Goal: Transaction & Acquisition: Purchase product/service

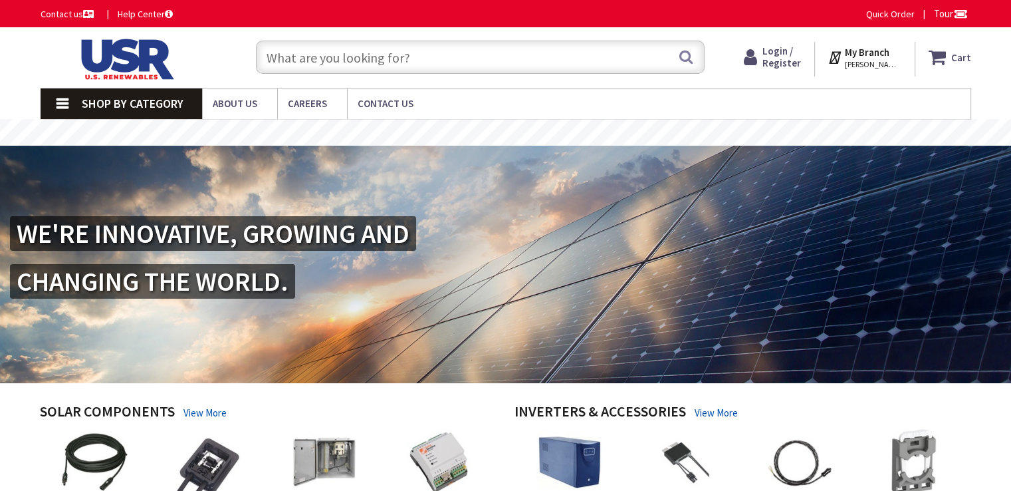
click at [499, 61] on input "text" at bounding box center [480, 57] width 449 height 33
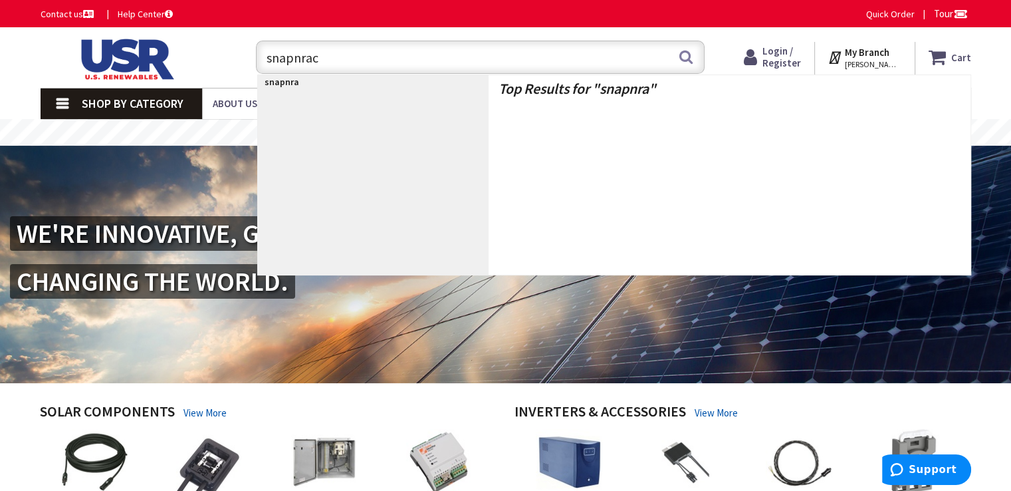
type input "snapnrack"
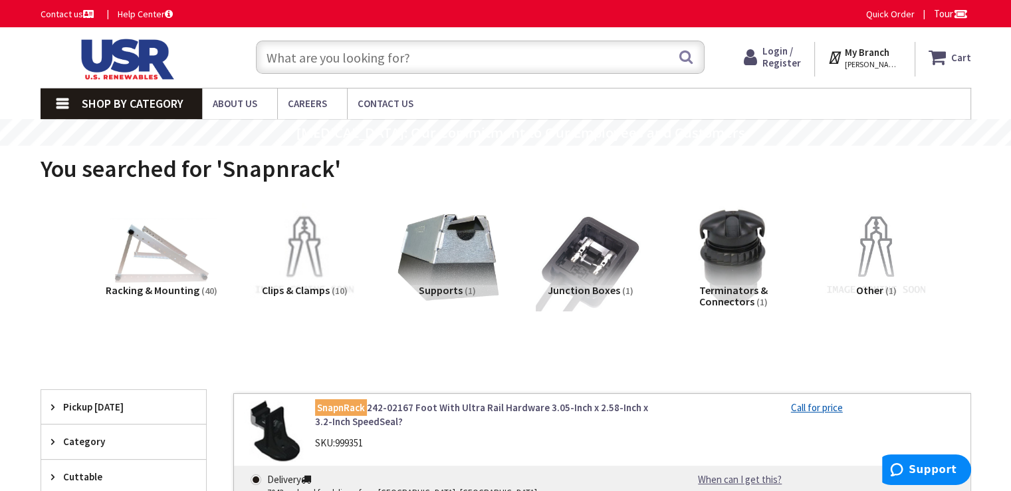
click at [484, 62] on input "text" at bounding box center [480, 57] width 449 height 33
click at [172, 257] on img at bounding box center [161, 256] width 120 height 120
